Goal: Transaction & Acquisition: Purchase product/service

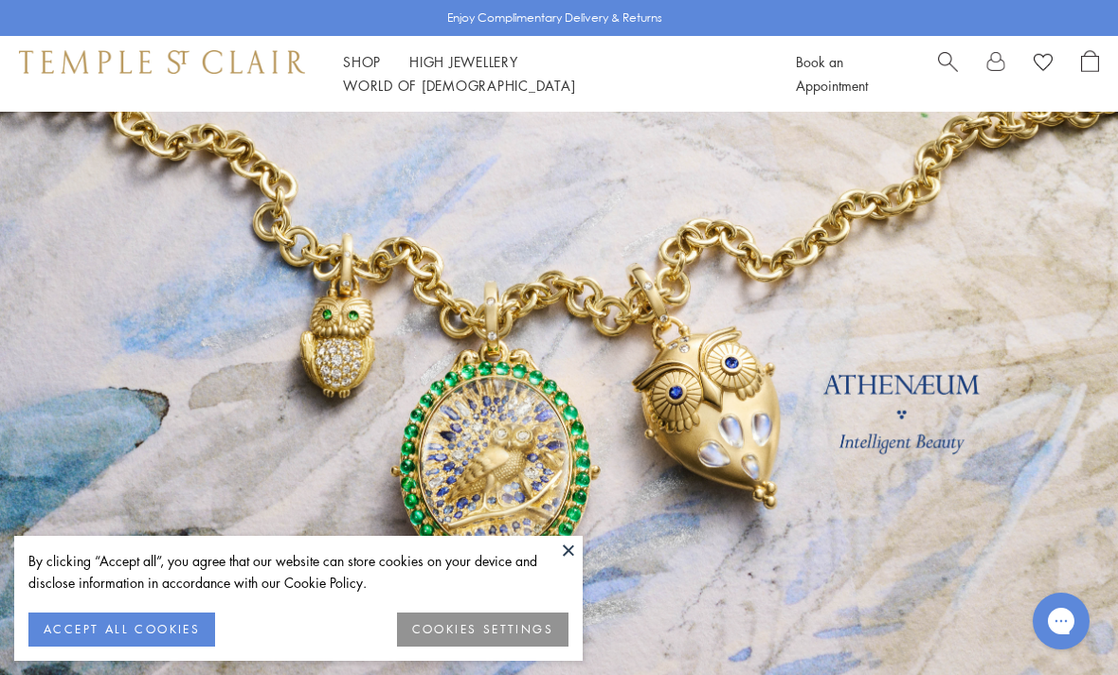
click at [572, 556] on button at bounding box center [568, 550] width 28 height 28
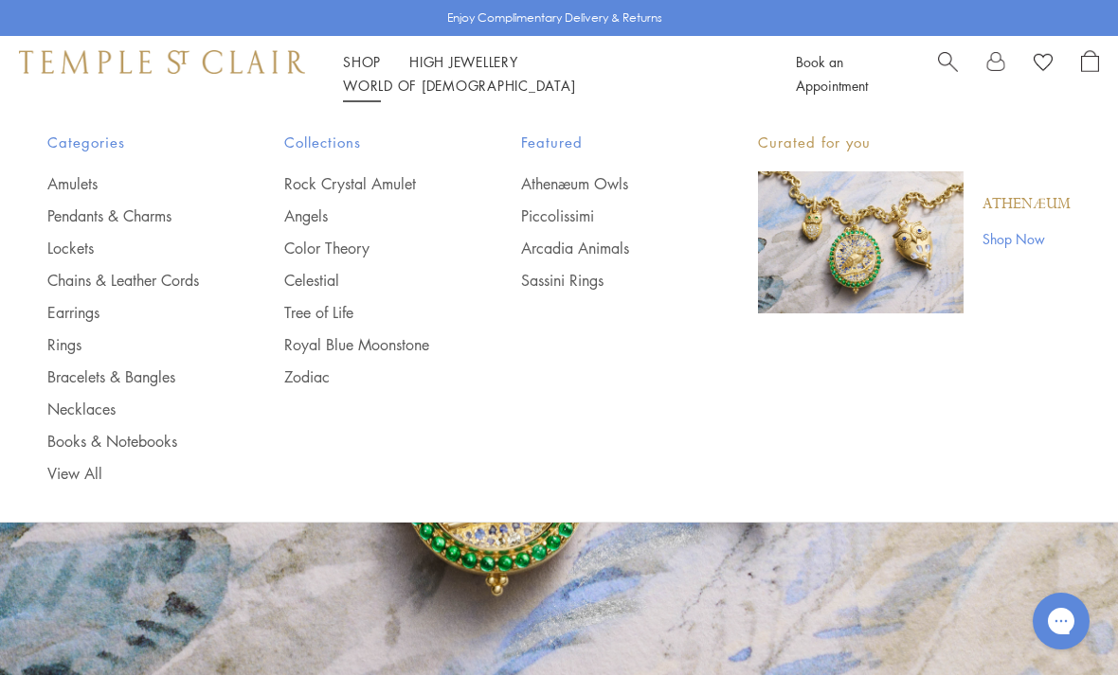
click at [63, 313] on link "Earrings" at bounding box center [127, 312] width 161 height 21
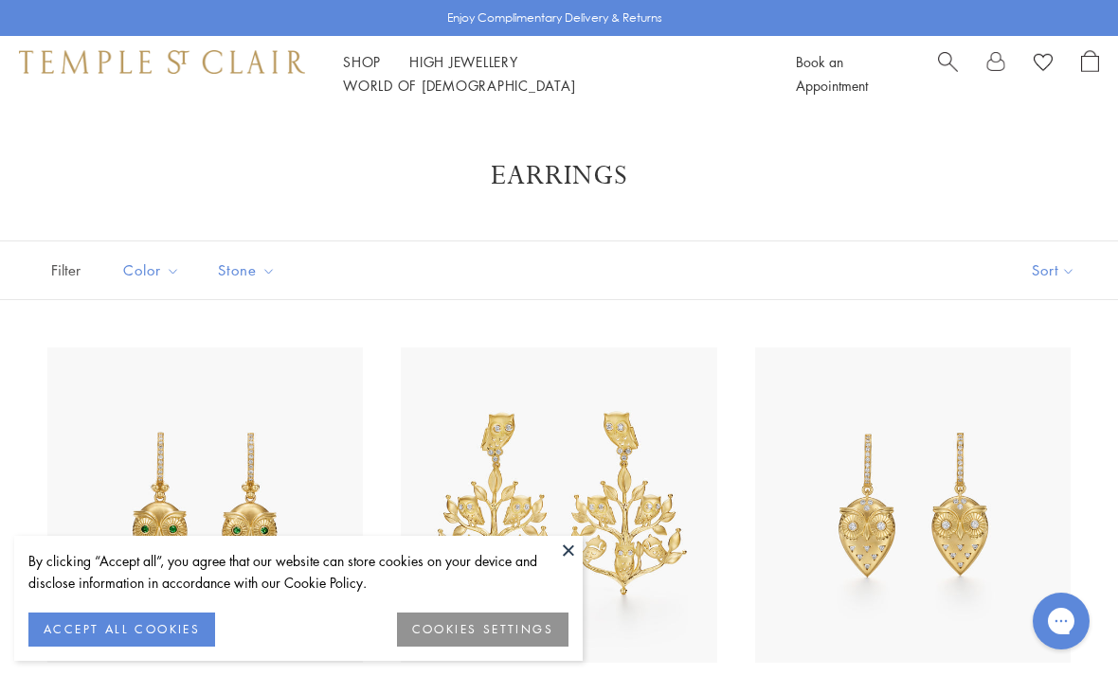
click at [566, 549] on button at bounding box center [568, 550] width 28 height 28
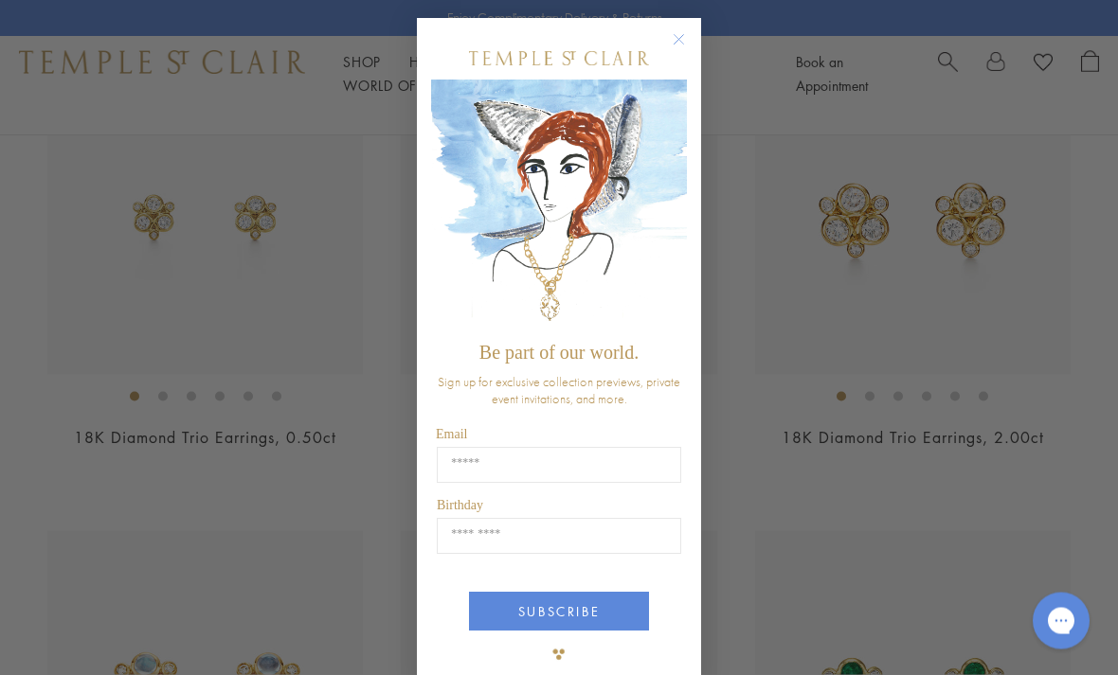
scroll to position [2649, 0]
click at [678, 49] on circle "Close dialog" at bounding box center [679, 40] width 23 height 23
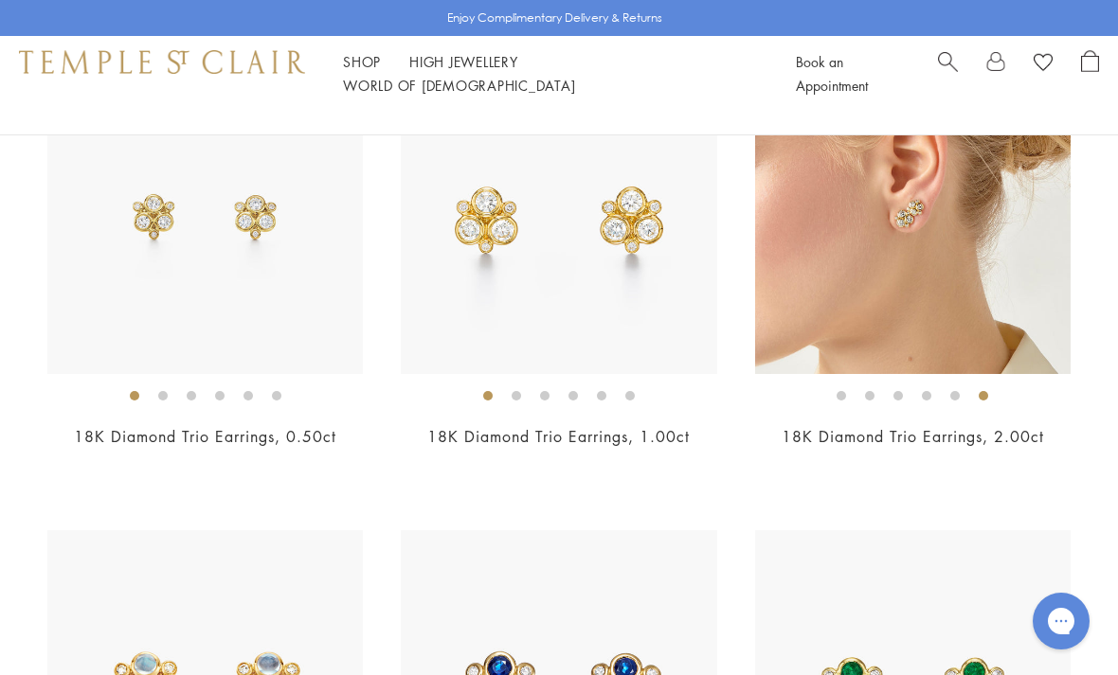
click at [927, 263] on img at bounding box center [912, 216] width 315 height 315
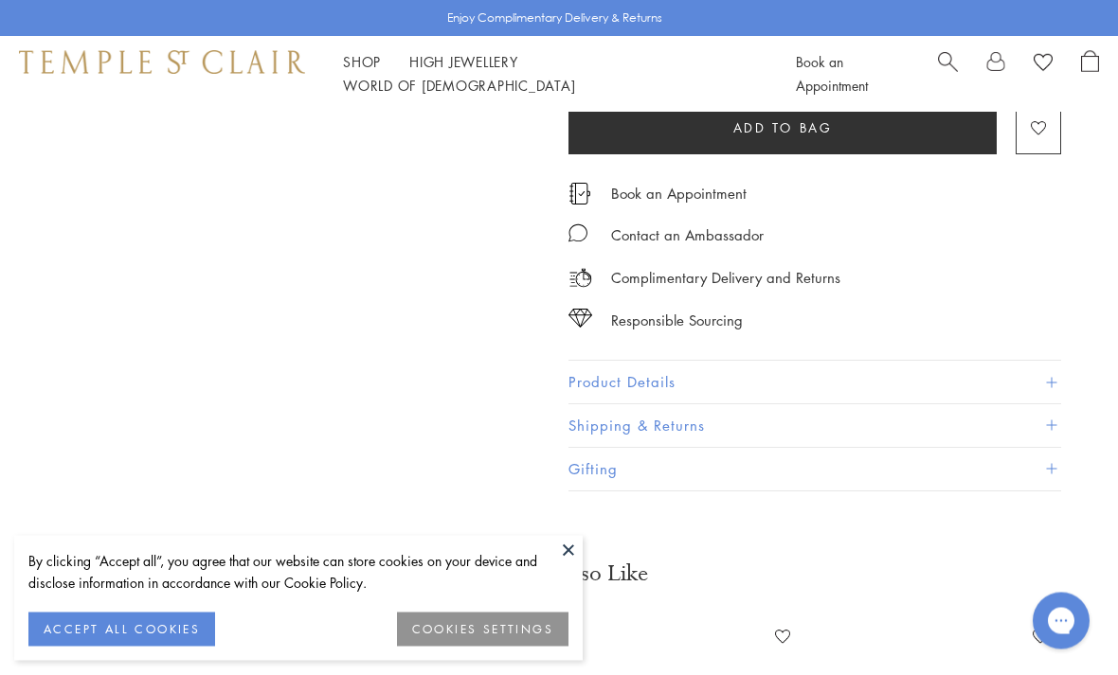
scroll to position [112, 0]
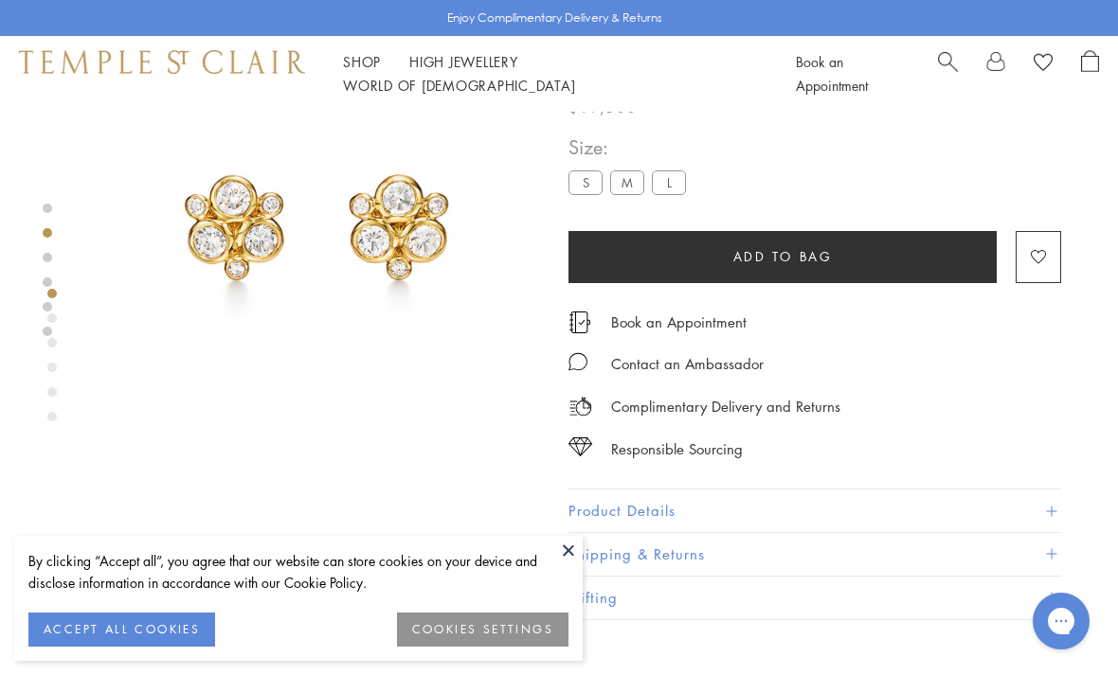
click at [569, 545] on button at bounding box center [568, 550] width 28 height 28
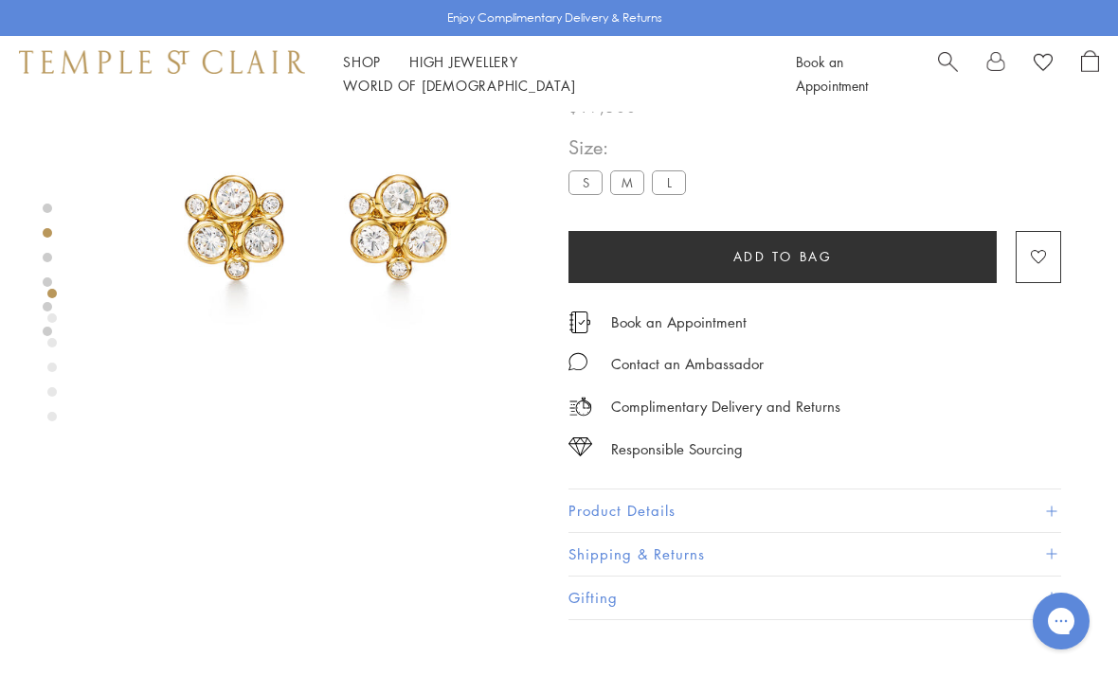
click at [54, 412] on div "Product gallery navigation" at bounding box center [51, 416] width 9 height 9
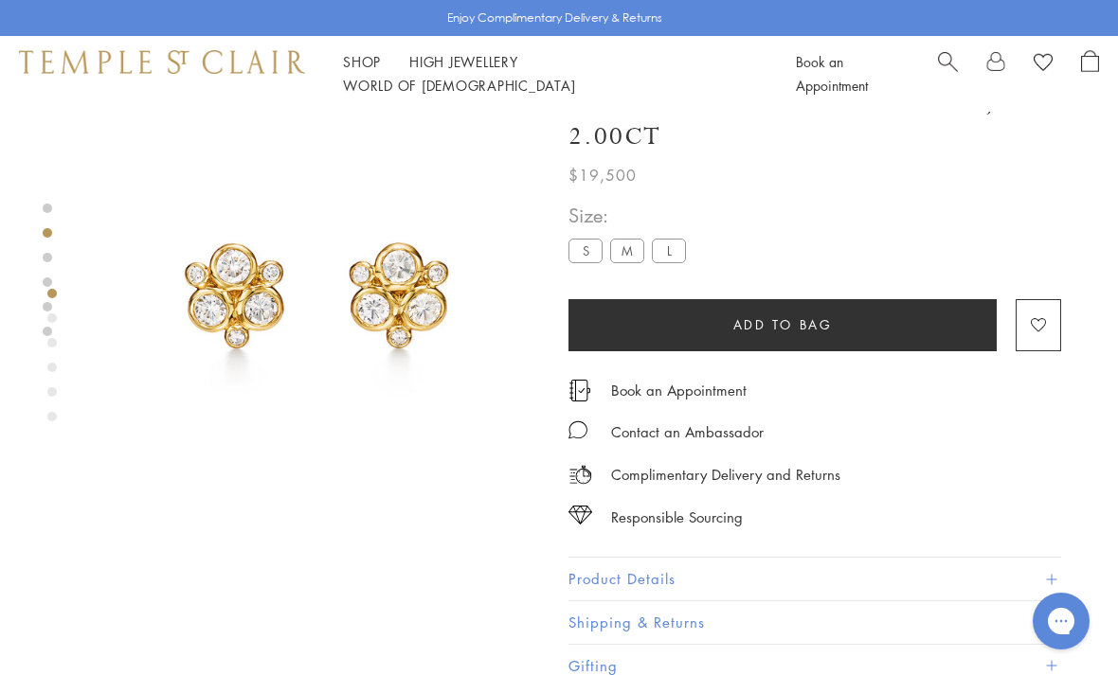
scroll to position [0, 0]
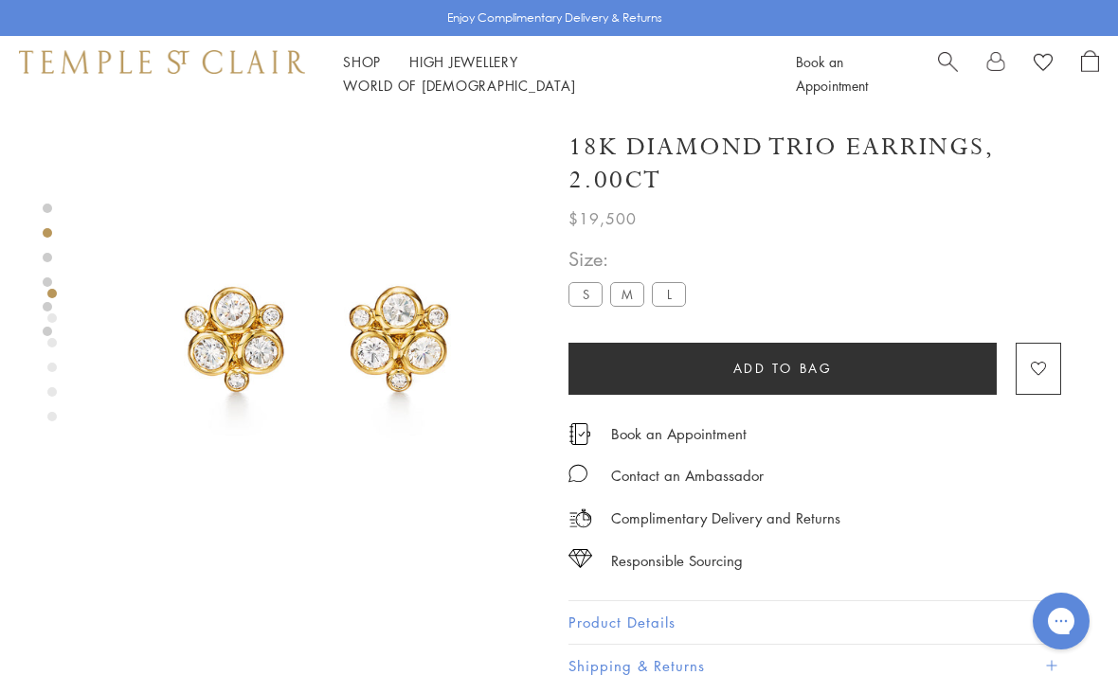
click at [416, 335] on img at bounding box center [317, 334] width 445 height 445
click at [488, 334] on div at bounding box center [559, 337] width 1118 height 675
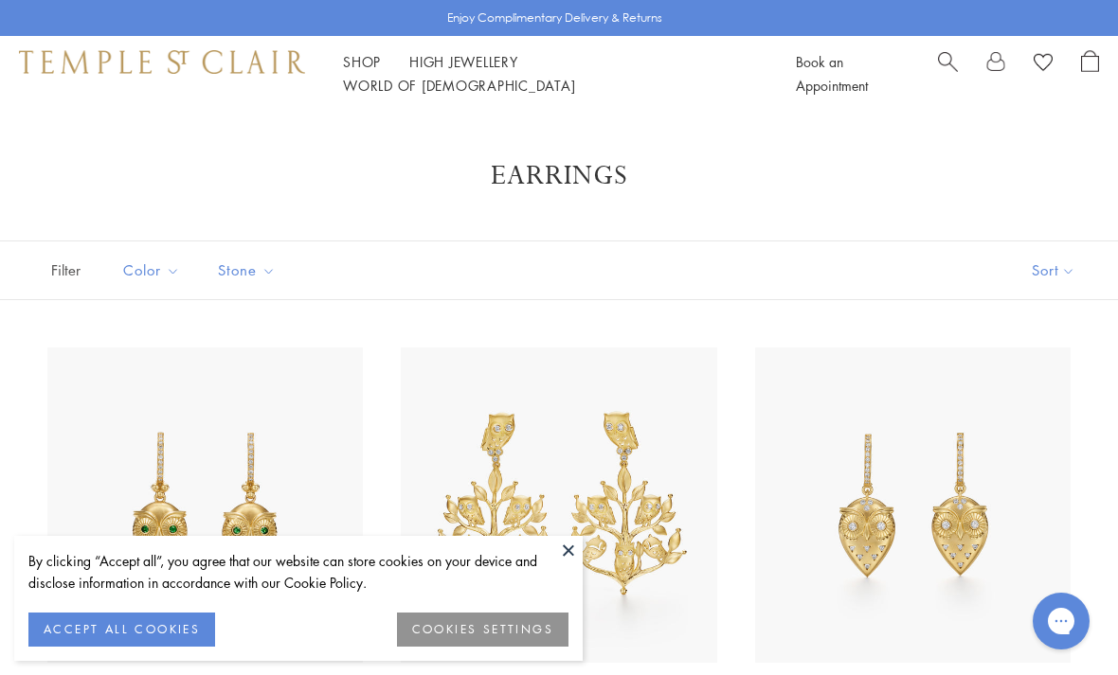
click at [566, 548] on button at bounding box center [568, 550] width 28 height 28
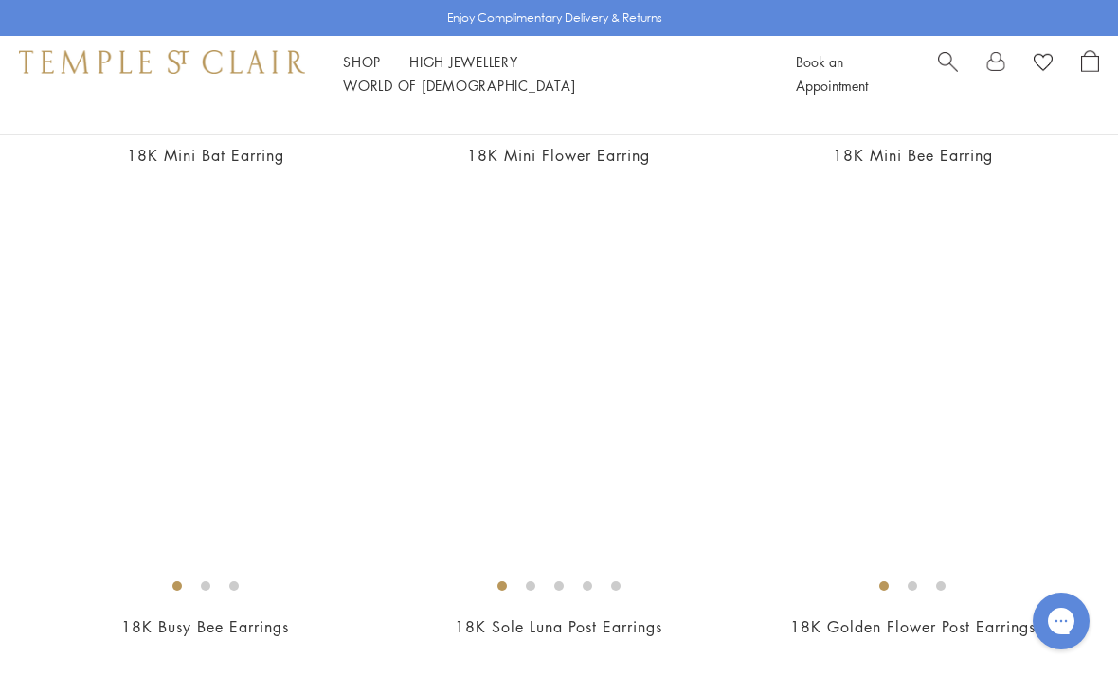
scroll to position [1926, 0]
